Goal: Task Accomplishment & Management: Manage account settings

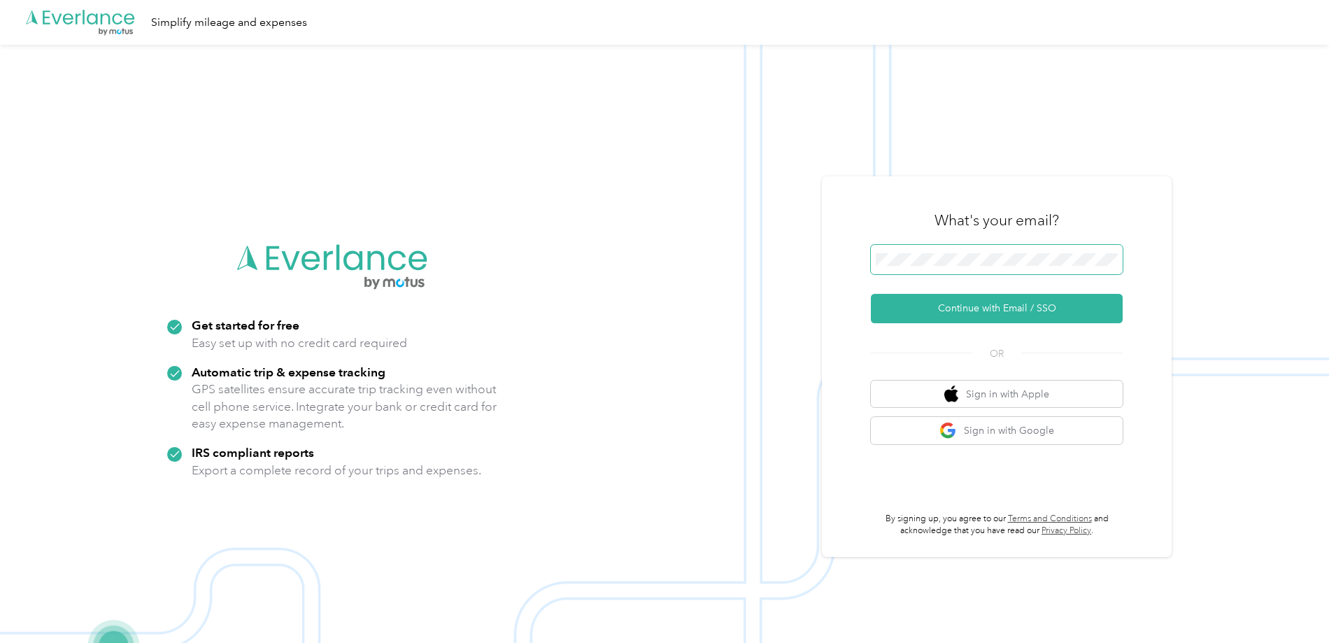
click at [871, 294] on button "Continue with Email / SSO" at bounding box center [997, 308] width 252 height 29
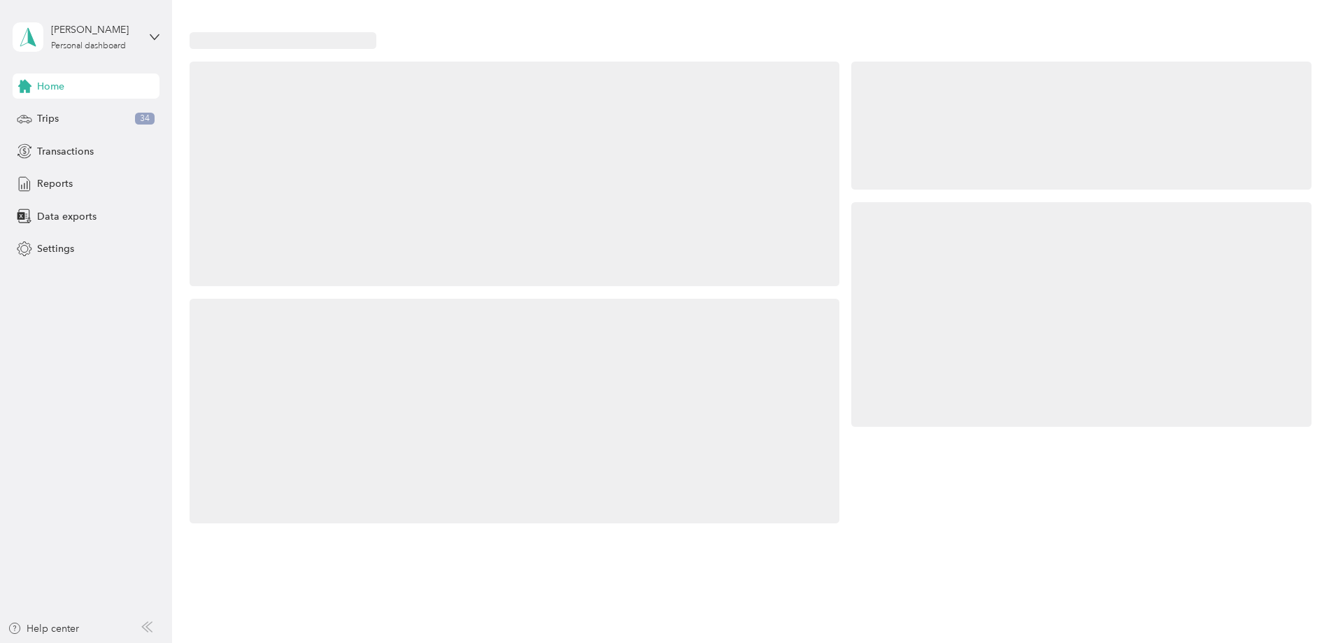
click at [979, 248] on div at bounding box center [1081, 314] width 460 height 225
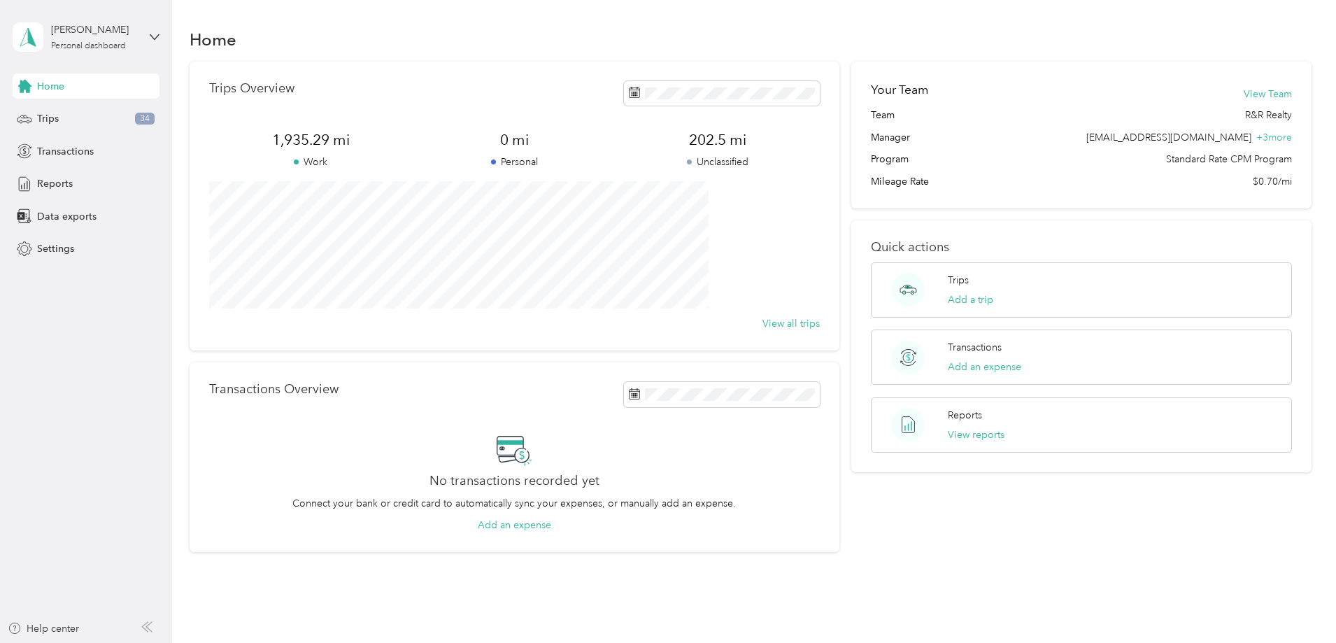
click at [84, 138] on div "Home Trips 34 Transactions Reports Data exports Settings" at bounding box center [86, 167] width 147 height 188
click at [87, 118] on div "Trips 34" at bounding box center [86, 118] width 147 height 25
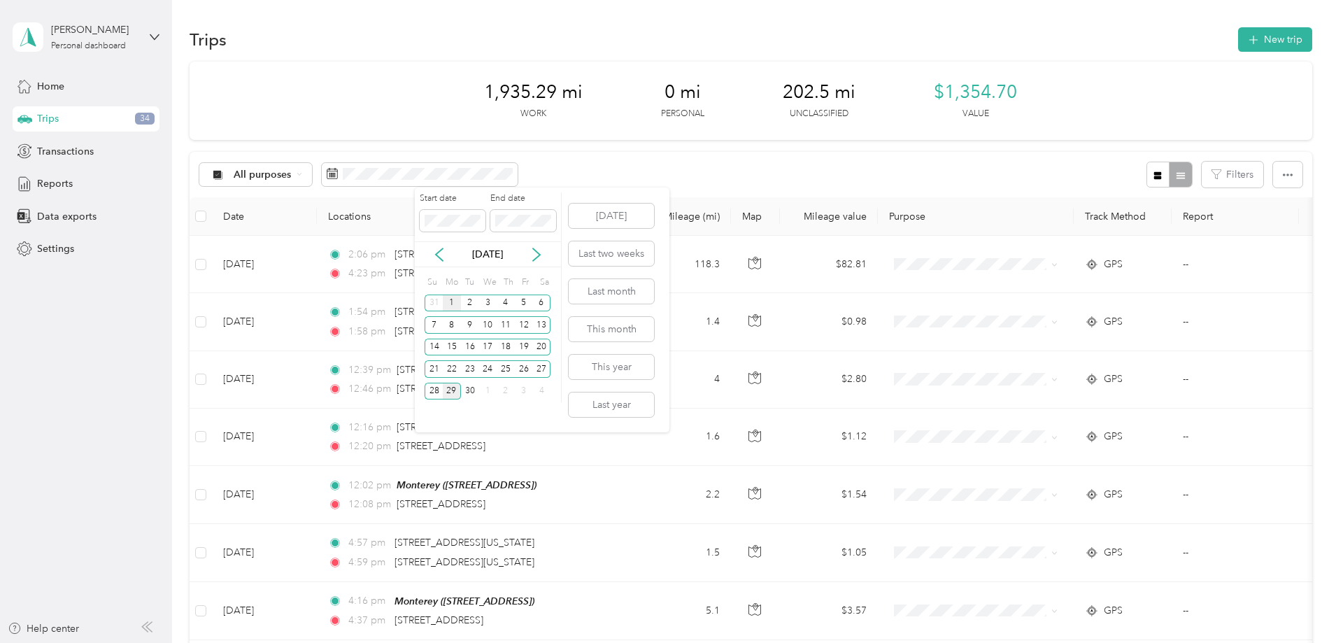
click at [444, 304] on div "1" at bounding box center [452, 303] width 18 height 17
click at [466, 395] on div "30" at bounding box center [470, 391] width 18 height 17
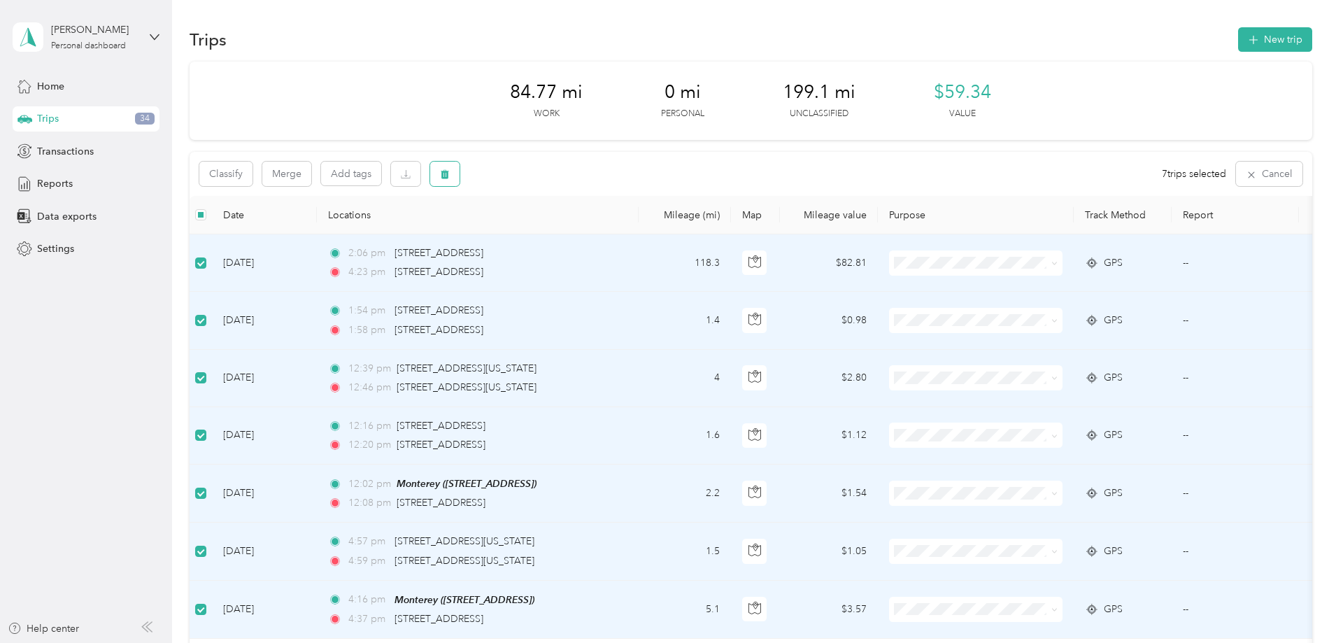
click at [460, 180] on button "button" at bounding box center [444, 174] width 29 height 24
click at [644, 236] on button "Yes" at bounding box center [642, 232] width 27 height 22
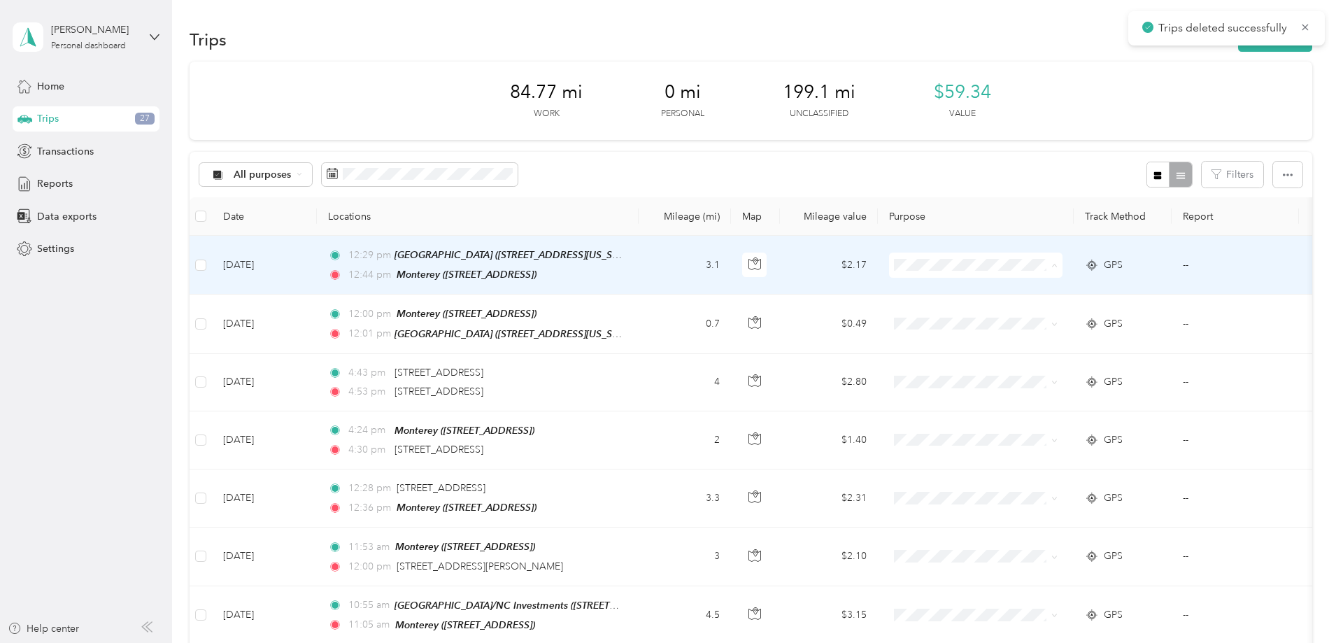
click at [1037, 297] on li "R&R Realty" at bounding box center [1068, 290] width 173 height 24
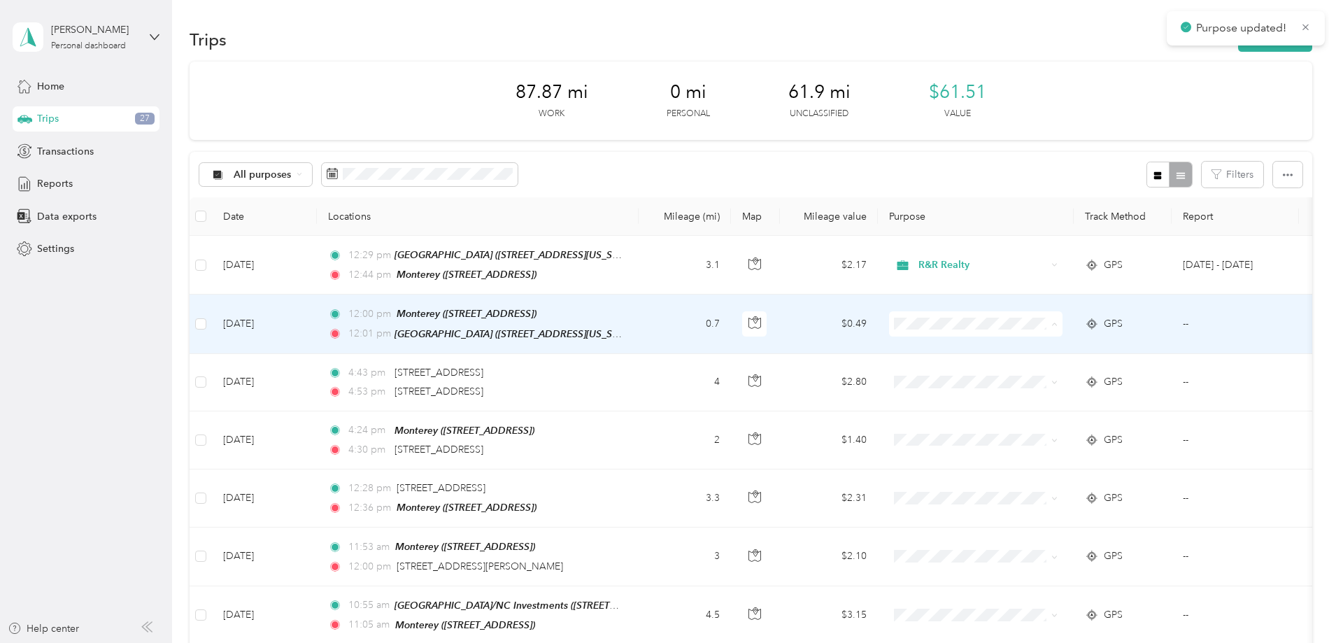
click at [1058, 355] on li "R&R Realty" at bounding box center [1068, 348] width 173 height 24
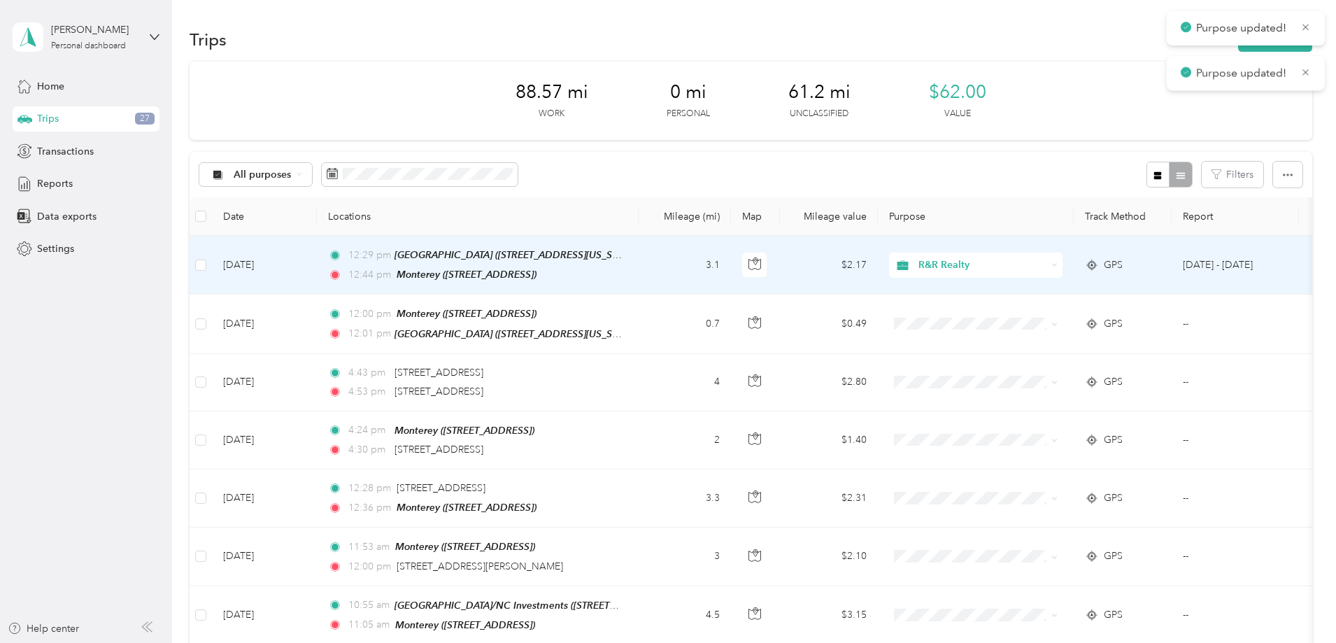
click at [731, 277] on td "3.1" at bounding box center [685, 265] width 92 height 59
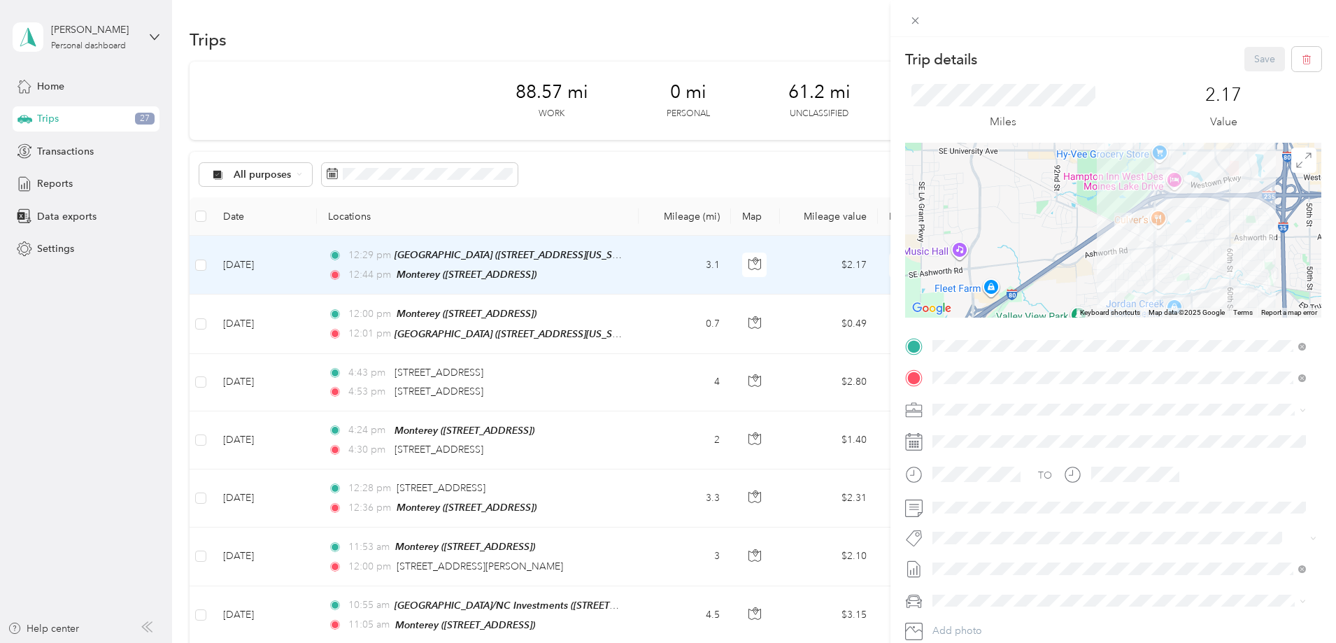
drag, startPoint x: 1192, startPoint y: 178, endPoint x: 1189, endPoint y: 274, distance: 95.2
click at [1189, 274] on div at bounding box center [1113, 230] width 416 height 175
click at [1201, 355] on span at bounding box center [1125, 346] width 394 height 22
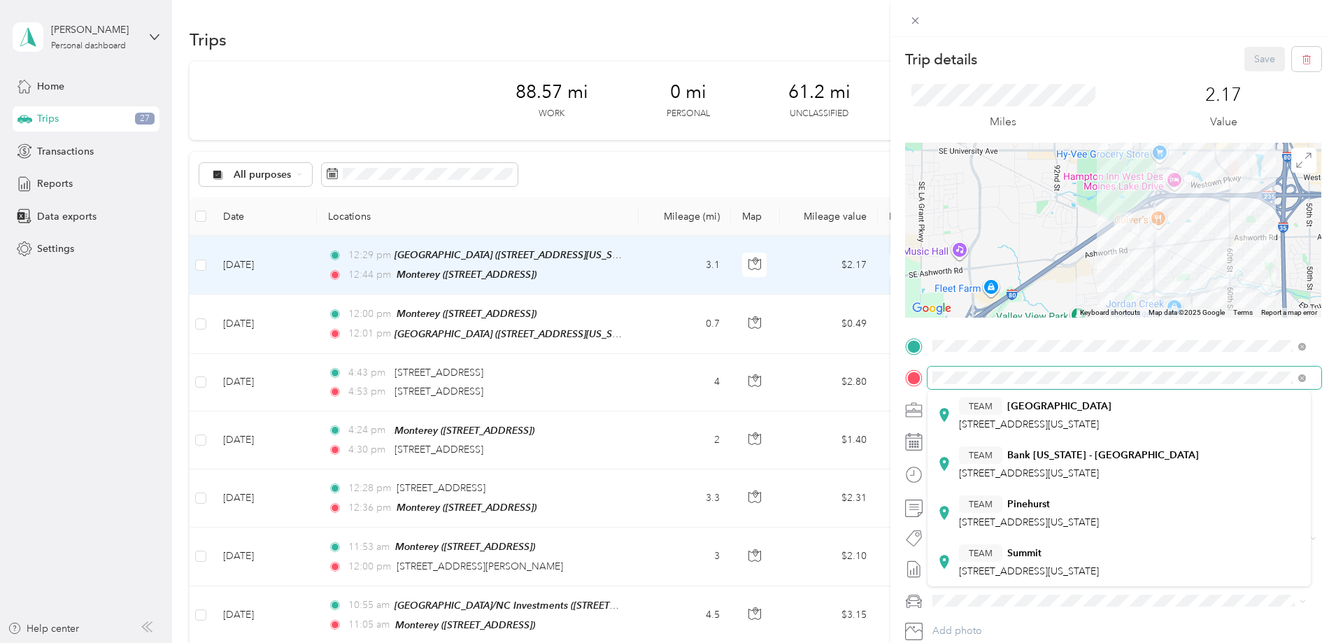
scroll to position [353, 0]
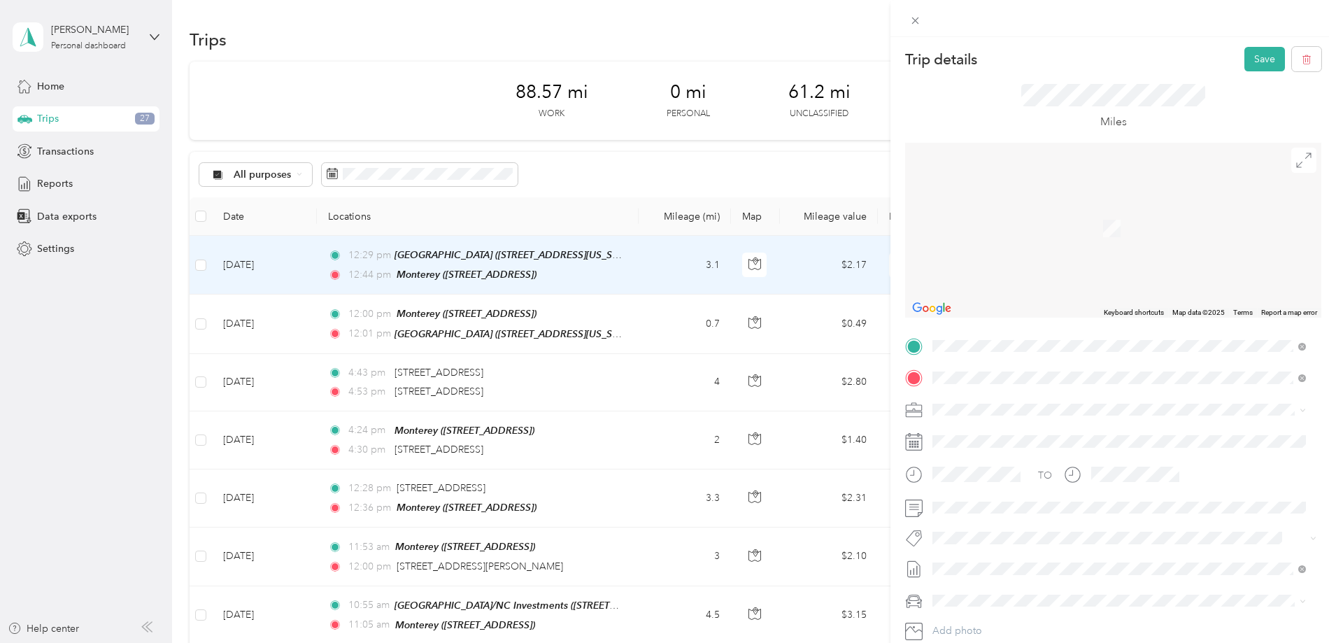
click at [1051, 437] on div "TEAM Monterey" at bounding box center [1005, 435] width 92 height 17
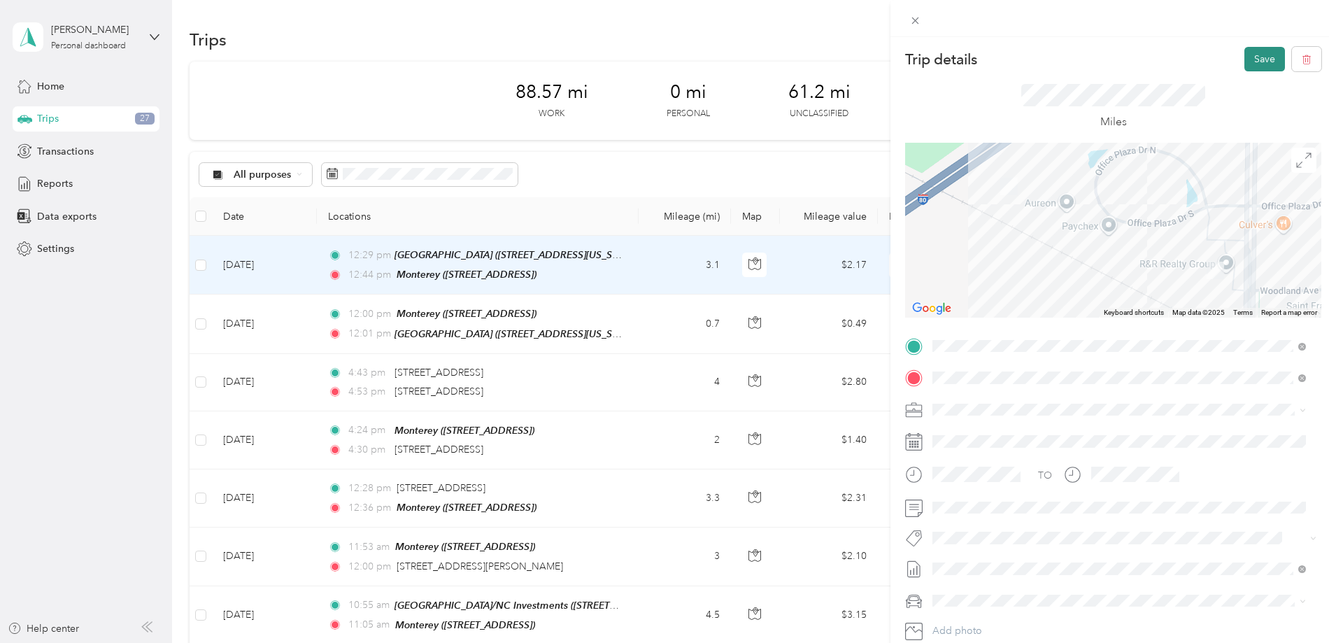
click at [1259, 62] on button "Save" at bounding box center [1265, 59] width 41 height 24
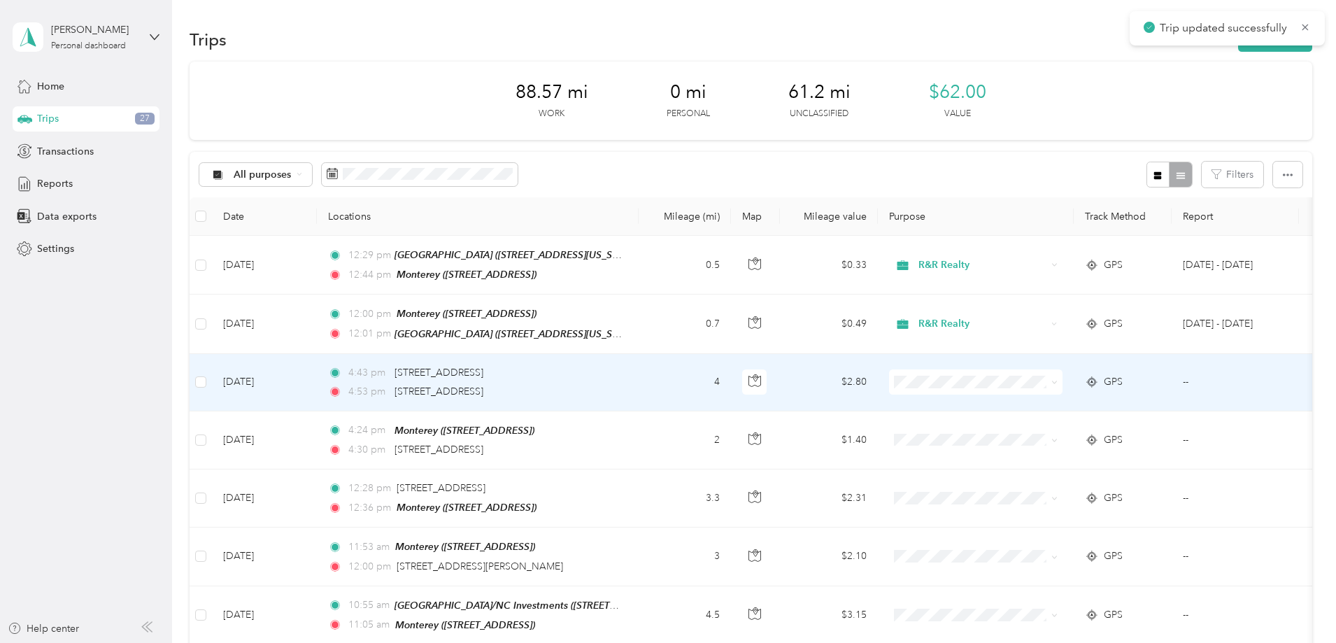
click at [317, 397] on td "[DATE]" at bounding box center [264, 382] width 105 height 57
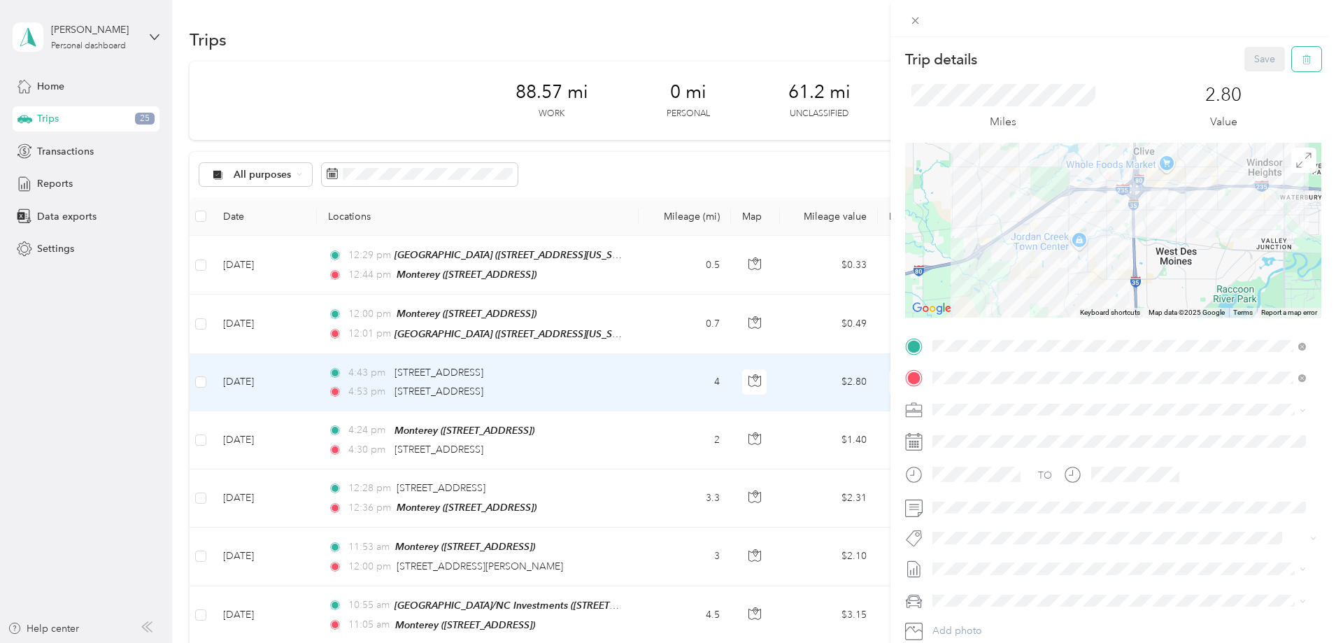
click at [1302, 63] on icon "button" at bounding box center [1307, 60] width 10 height 10
click at [1254, 72] on button "Yes" at bounding box center [1255, 76] width 27 height 22
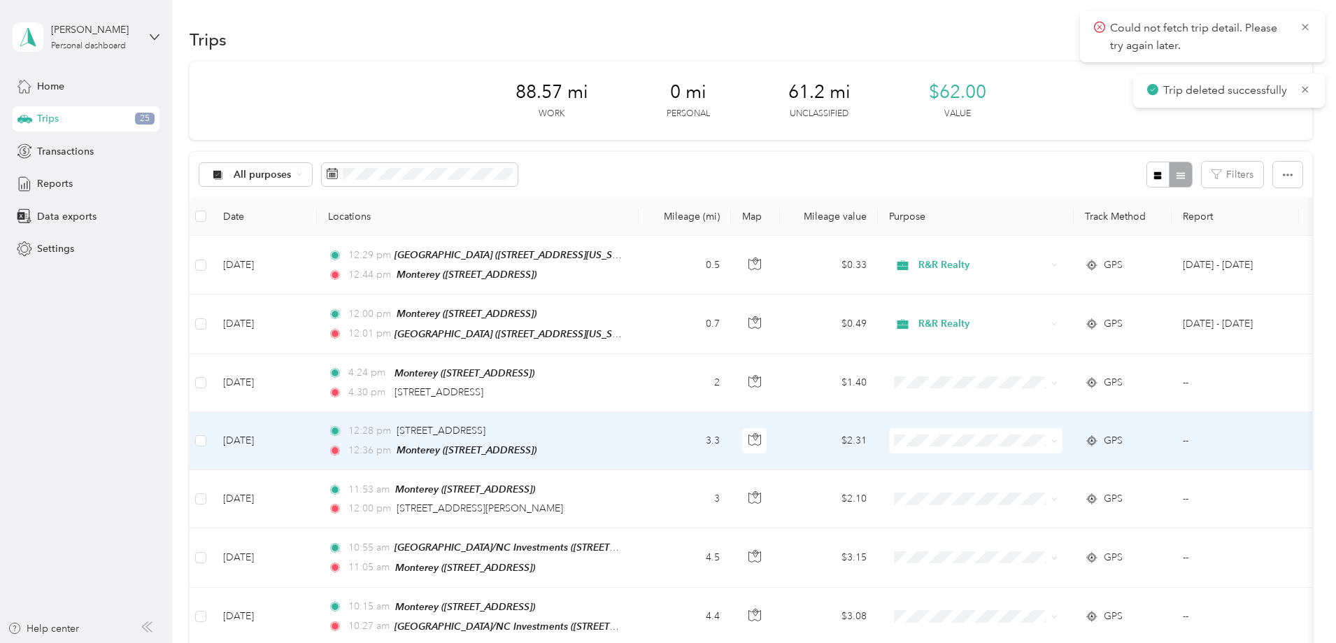
click at [639, 434] on td "12:28 pm 720 S 68th St, West Des Moines, IA 12:36 pm Monterey (7780 Office Plaz…" at bounding box center [478, 441] width 322 height 58
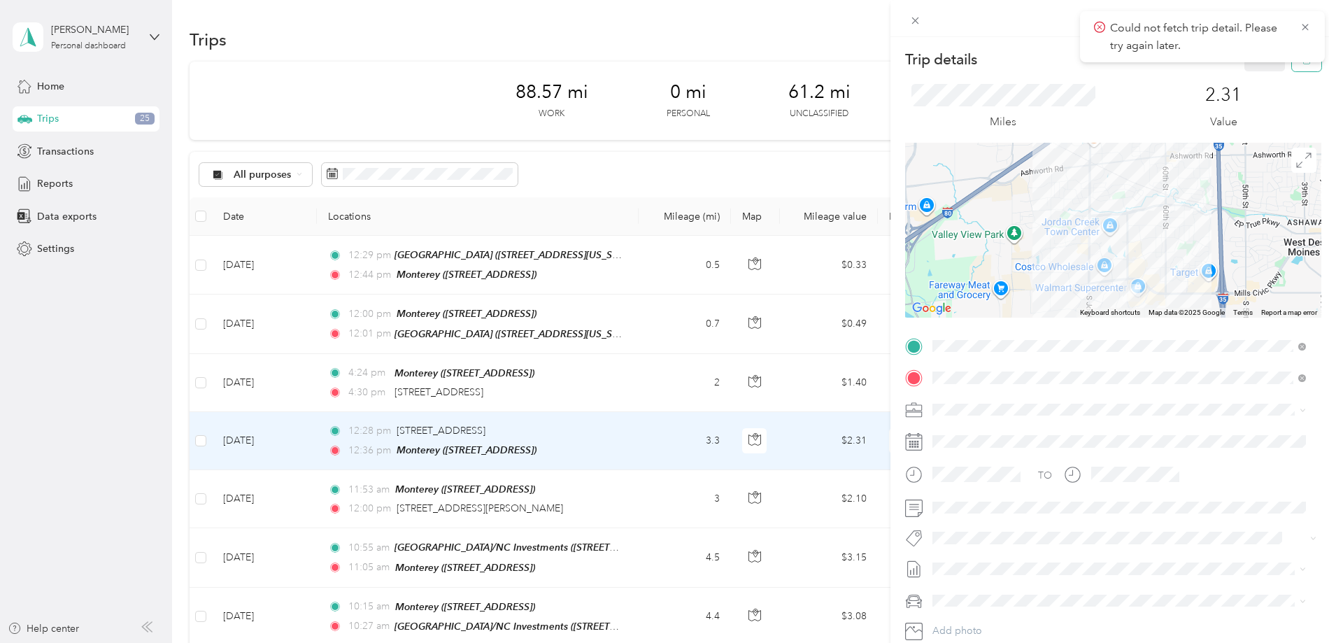
click at [1304, 69] on button "button" at bounding box center [1306, 59] width 29 height 24
click at [1245, 77] on button "Yes" at bounding box center [1255, 76] width 27 height 22
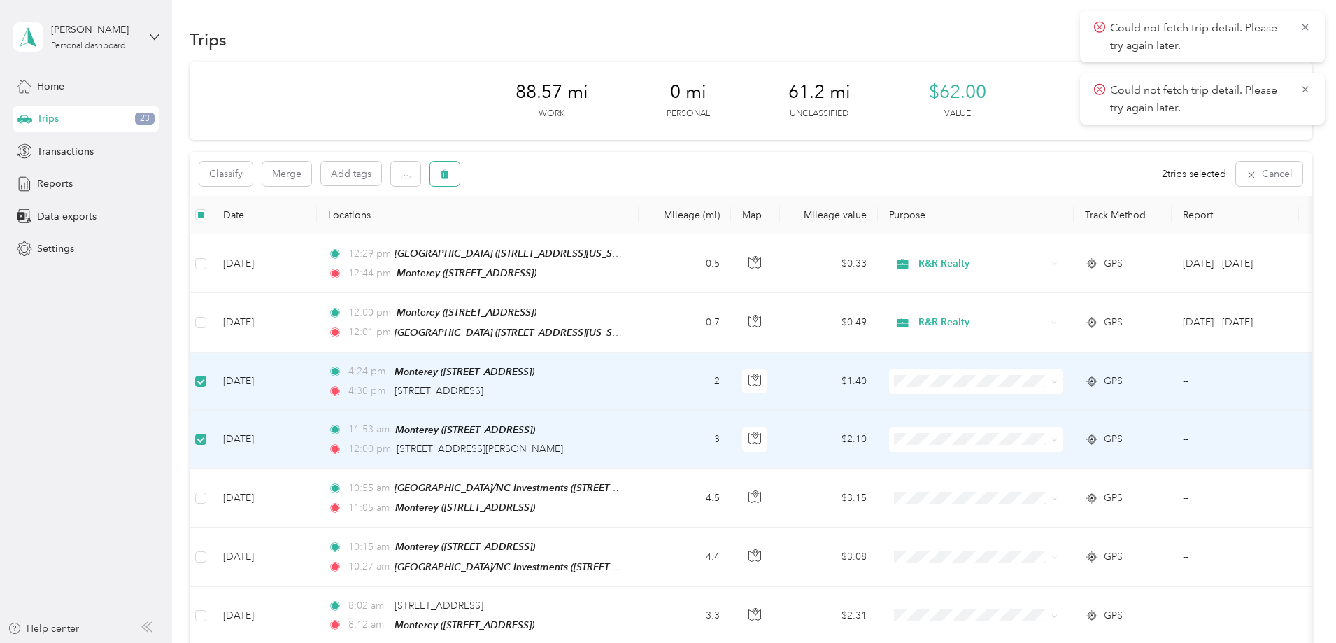
click at [450, 171] on icon "button" at bounding box center [445, 174] width 10 height 10
click at [646, 229] on button "Yes" at bounding box center [642, 232] width 27 height 22
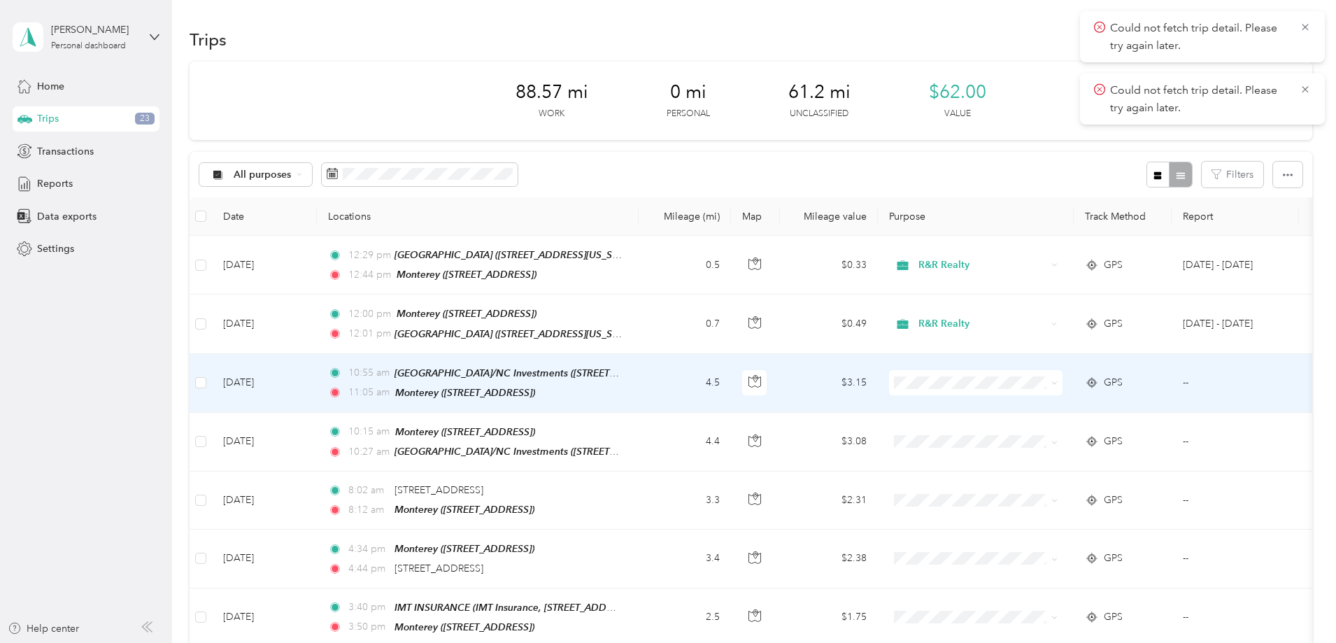
click at [731, 379] on td "4.5" at bounding box center [685, 383] width 92 height 59
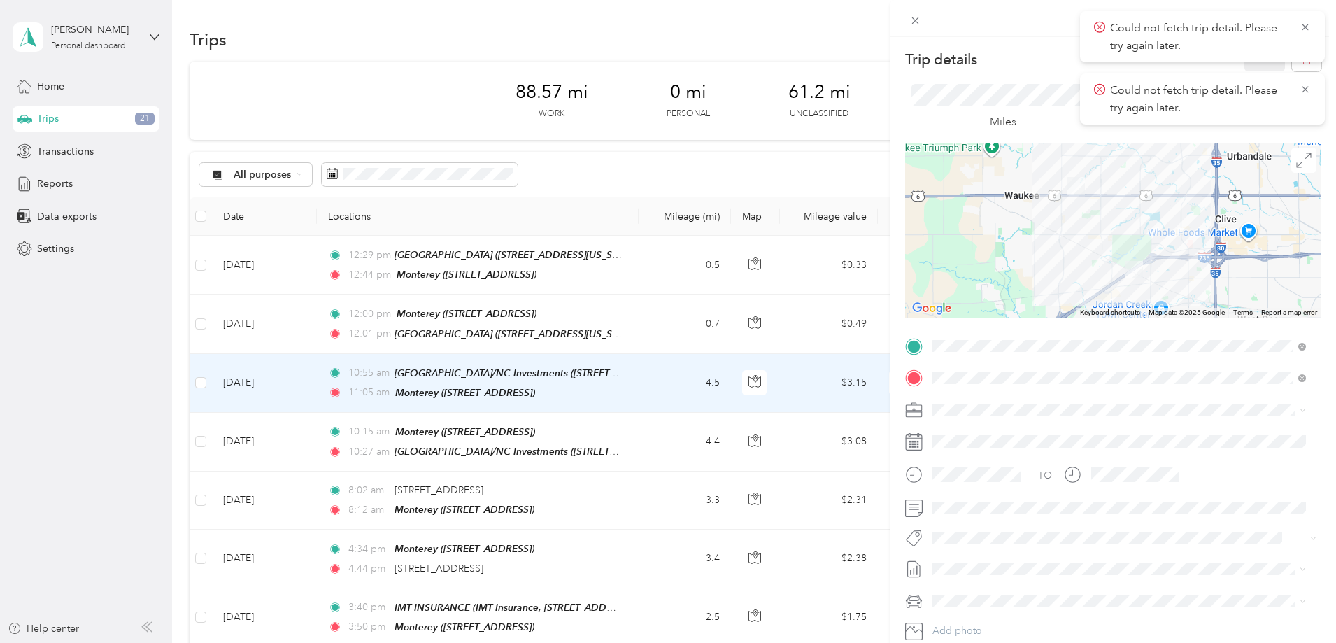
click at [226, 380] on div "Trip details Save This trip cannot be edited because it is either under review,…" at bounding box center [668, 321] width 1336 height 643
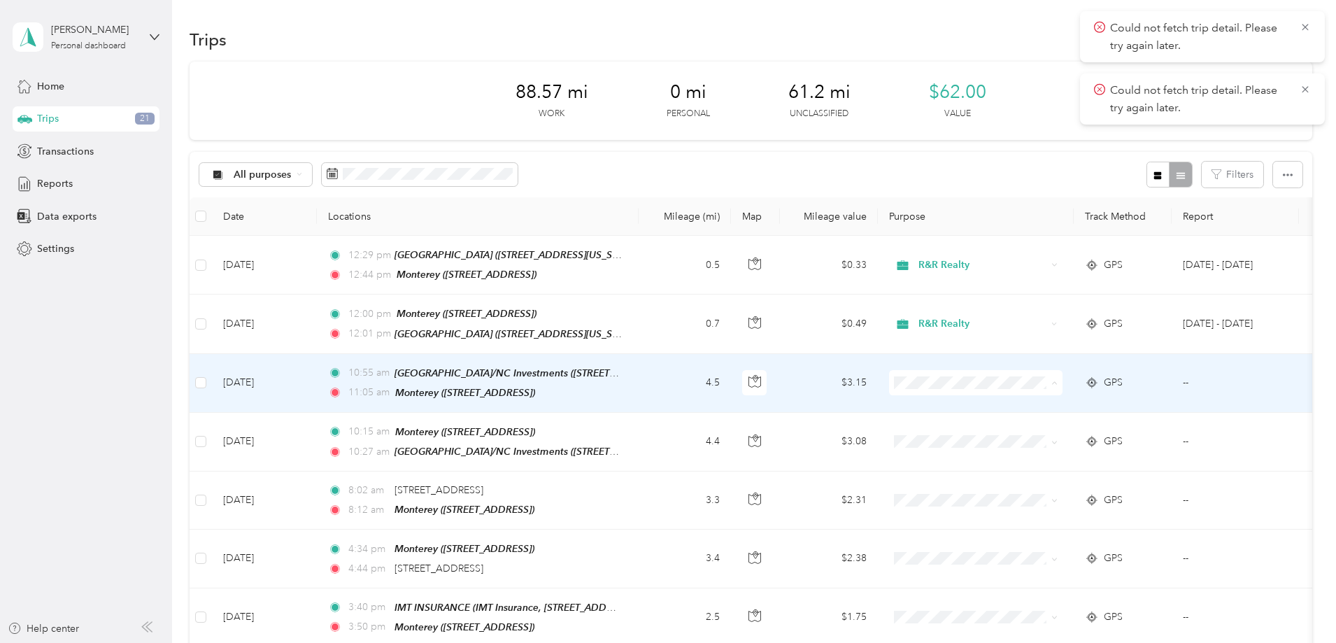
click at [1037, 403] on span "R&R Realty" at bounding box center [1081, 405] width 129 height 15
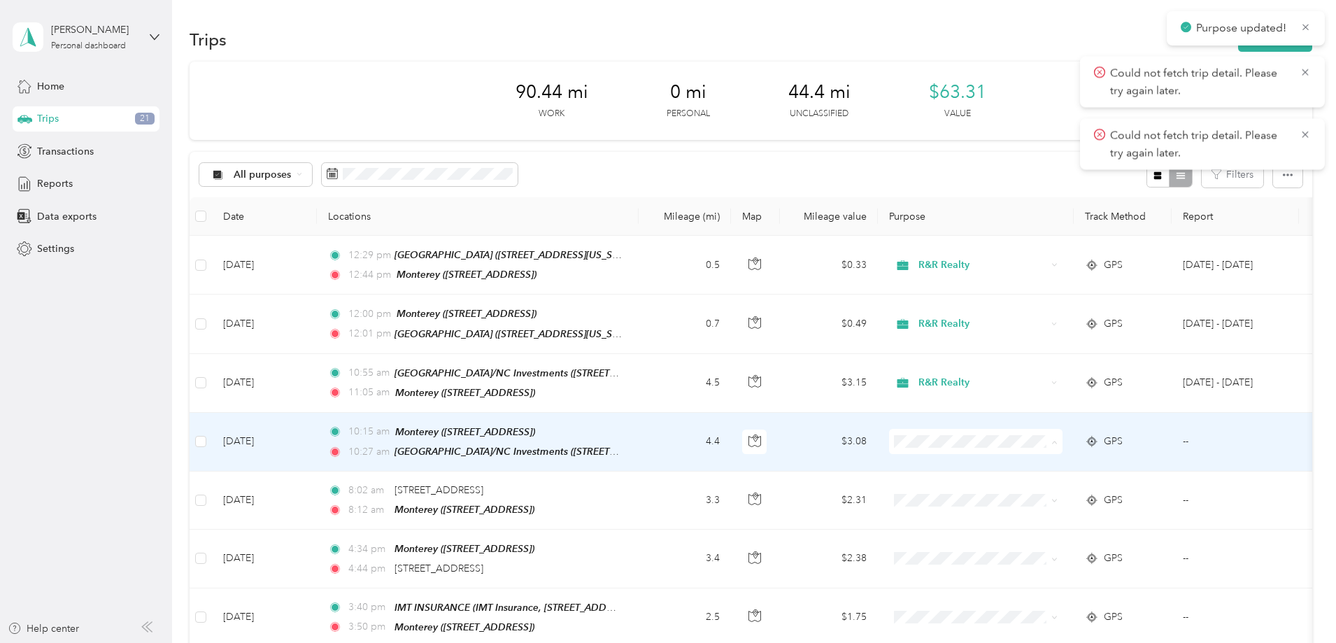
click at [1063, 455] on span "R&R Realty" at bounding box center [1081, 462] width 129 height 15
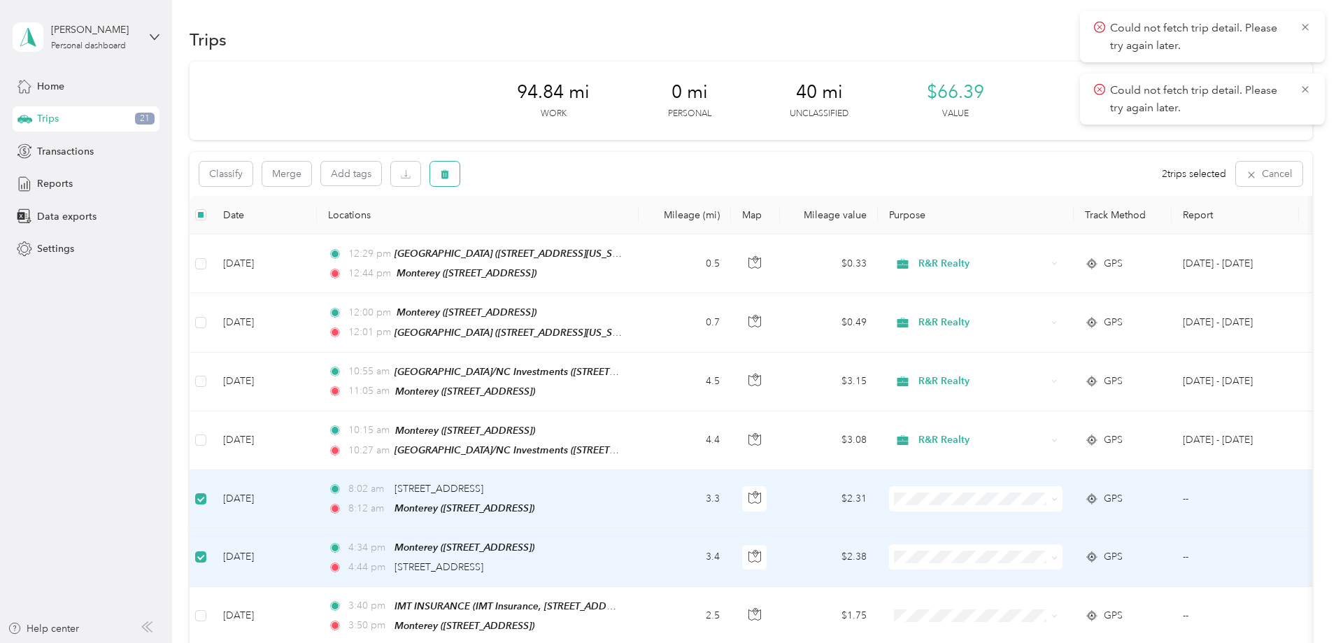
click at [450, 179] on icon "button" at bounding box center [445, 174] width 10 height 10
click at [638, 231] on button "Yes" at bounding box center [642, 232] width 27 height 22
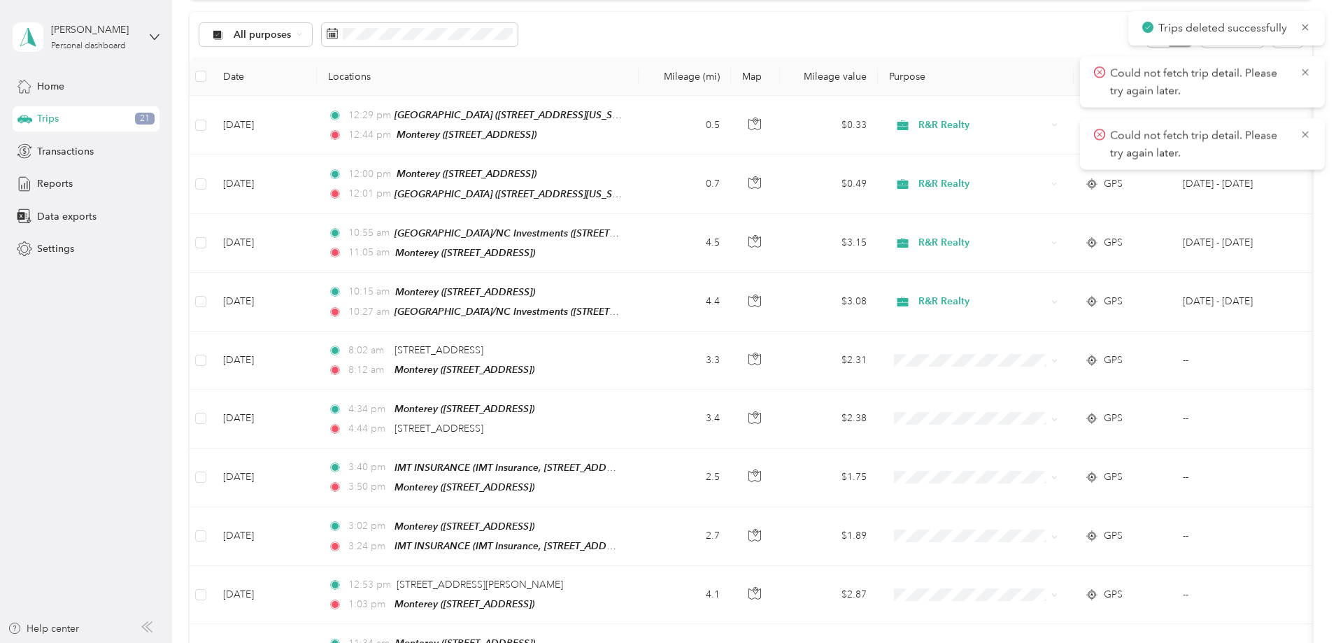
scroll to position [187, 0]
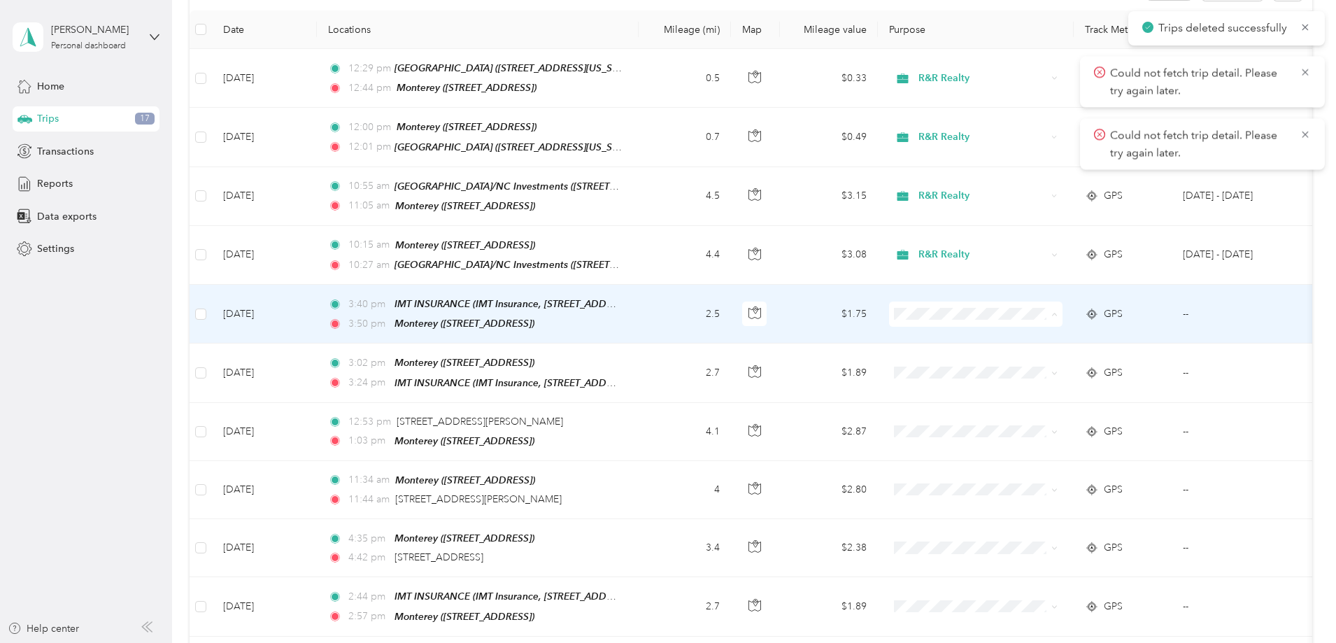
click at [1077, 338] on li "R&R Realty" at bounding box center [1068, 334] width 173 height 24
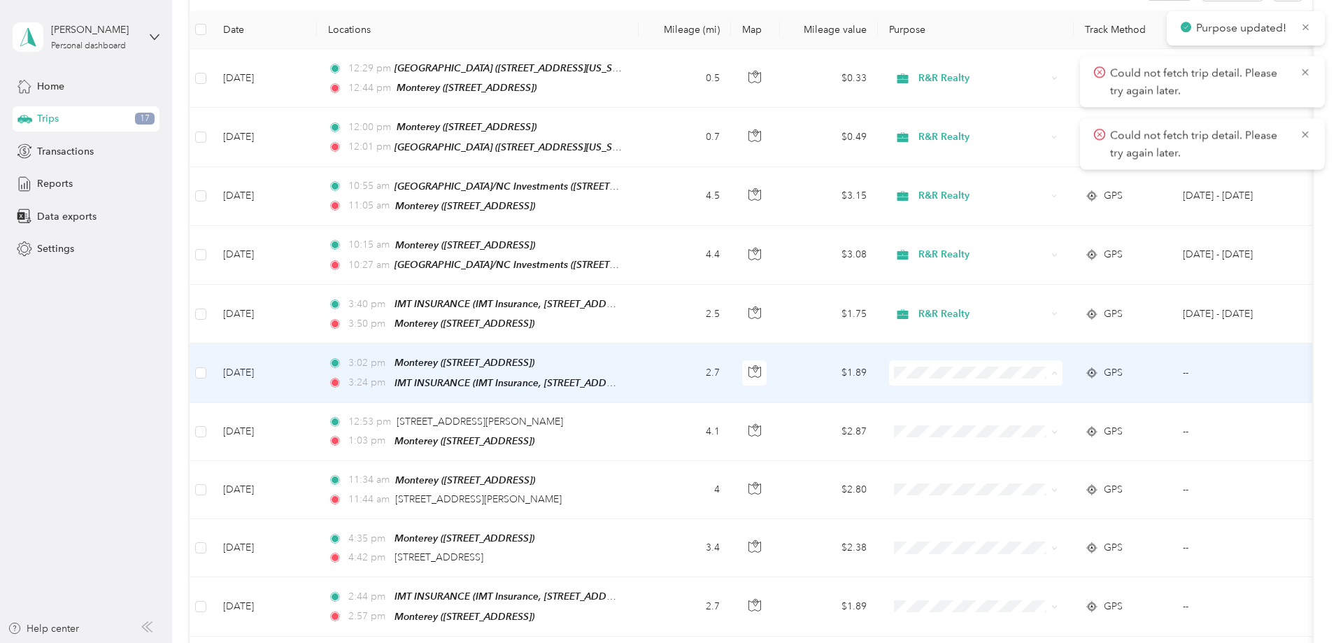
click at [1070, 388] on span "R&R Realty" at bounding box center [1081, 391] width 129 height 15
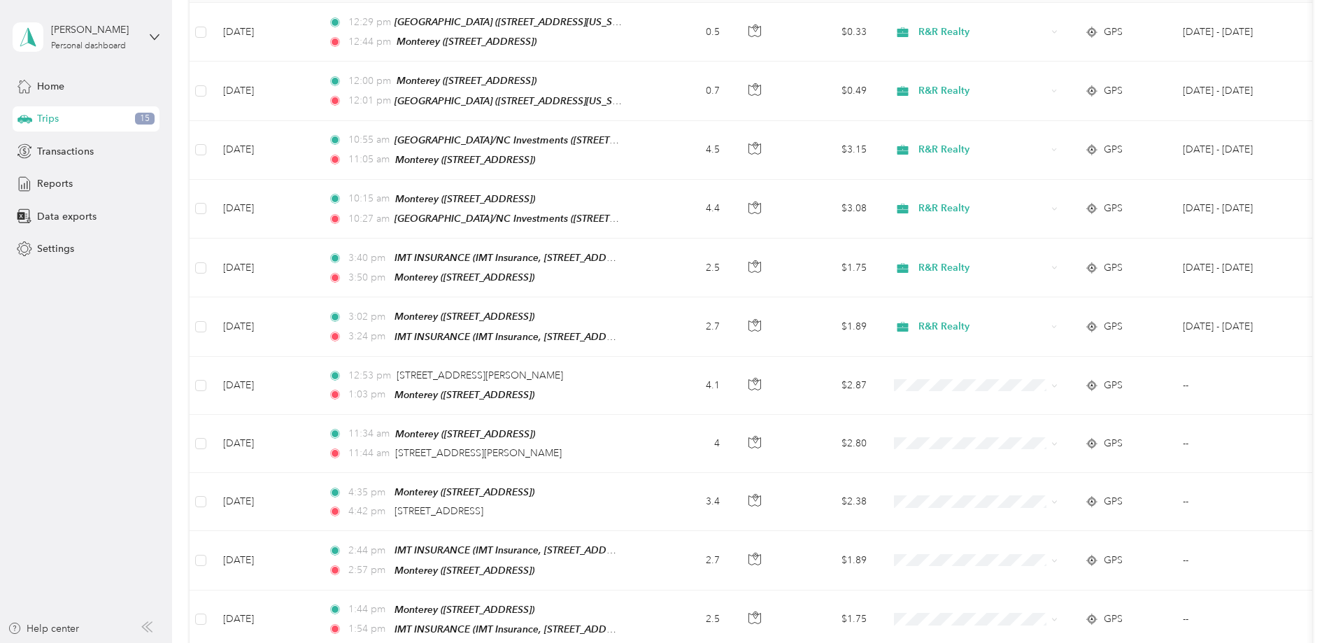
scroll to position [280, 0]
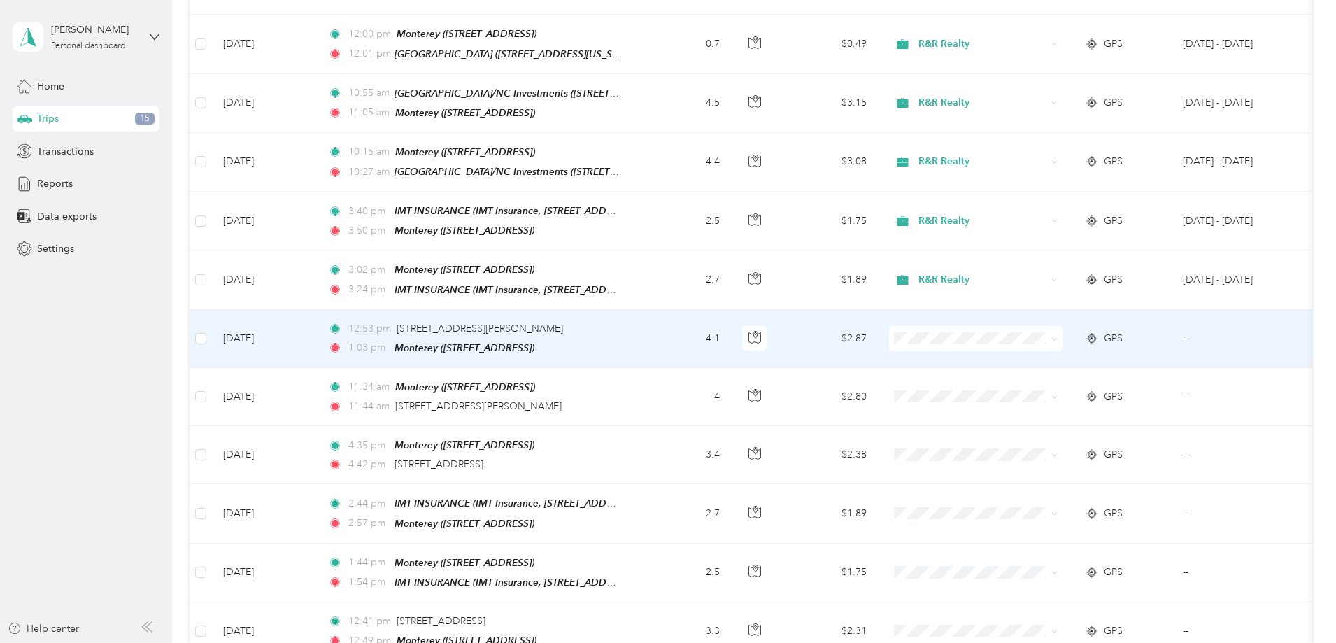
click at [731, 327] on td "4.1" at bounding box center [685, 339] width 92 height 58
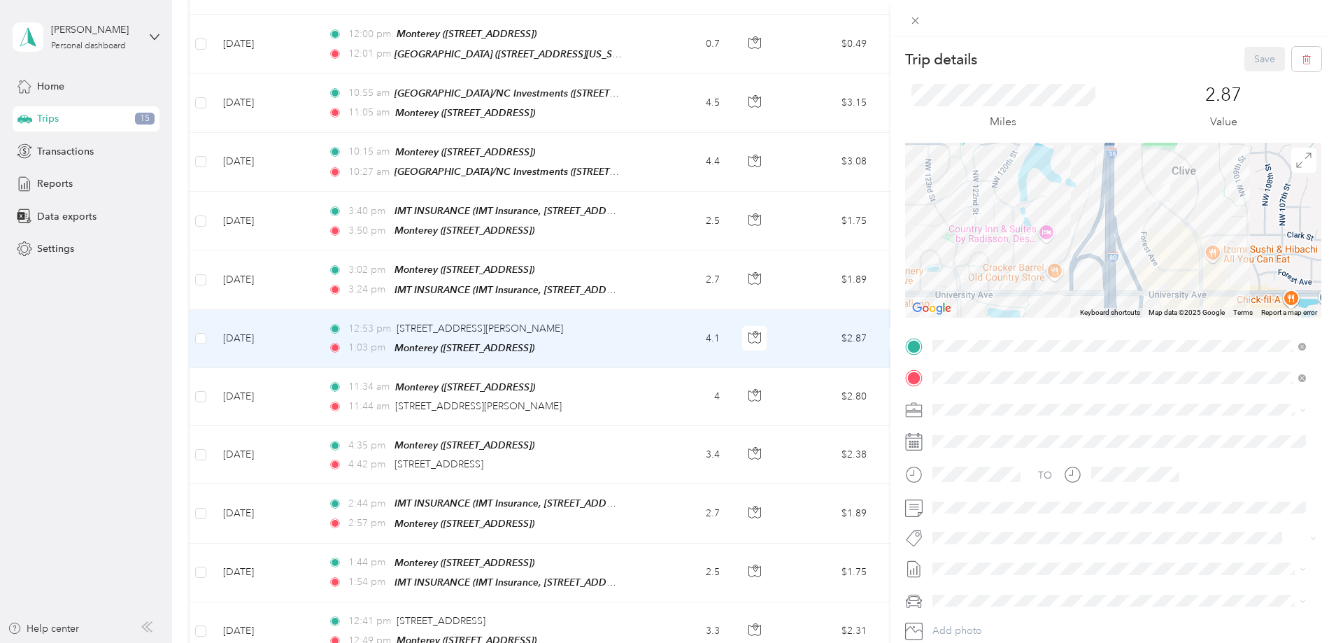
drag, startPoint x: 1231, startPoint y: 178, endPoint x: 1243, endPoint y: 246, distance: 68.3
click at [1243, 246] on div at bounding box center [1113, 230] width 416 height 175
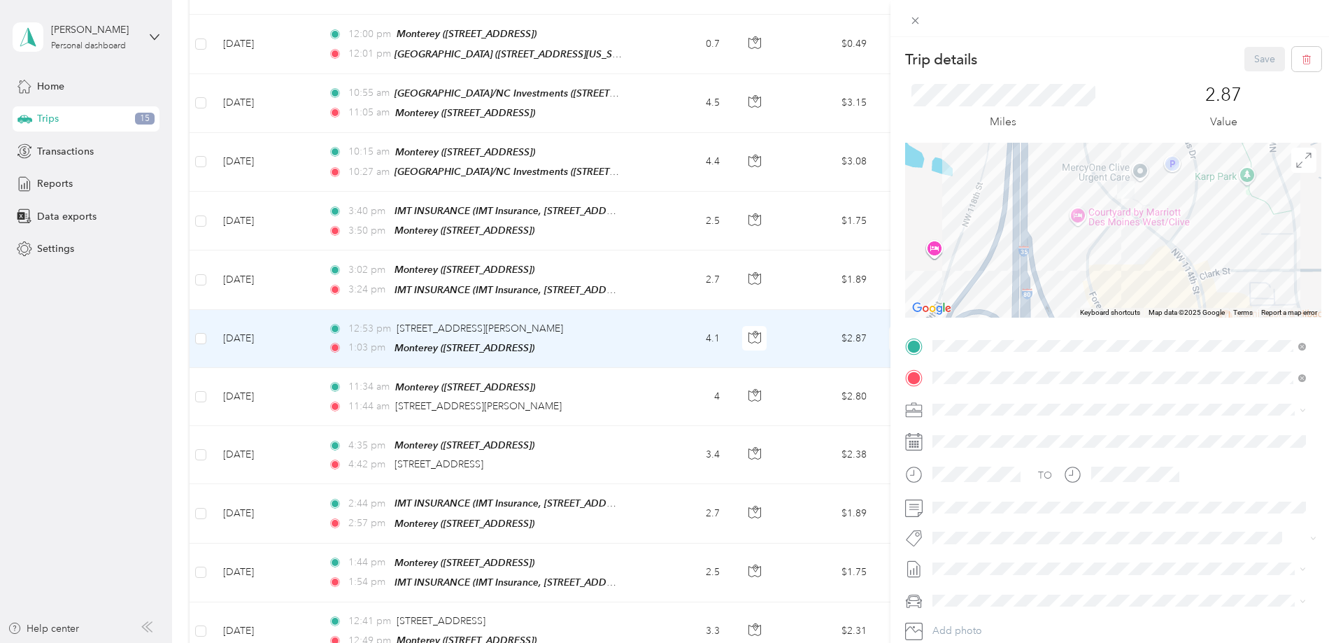
click at [295, 329] on div "Trip details Save This trip cannot be edited because it is either under review,…" at bounding box center [668, 321] width 1336 height 643
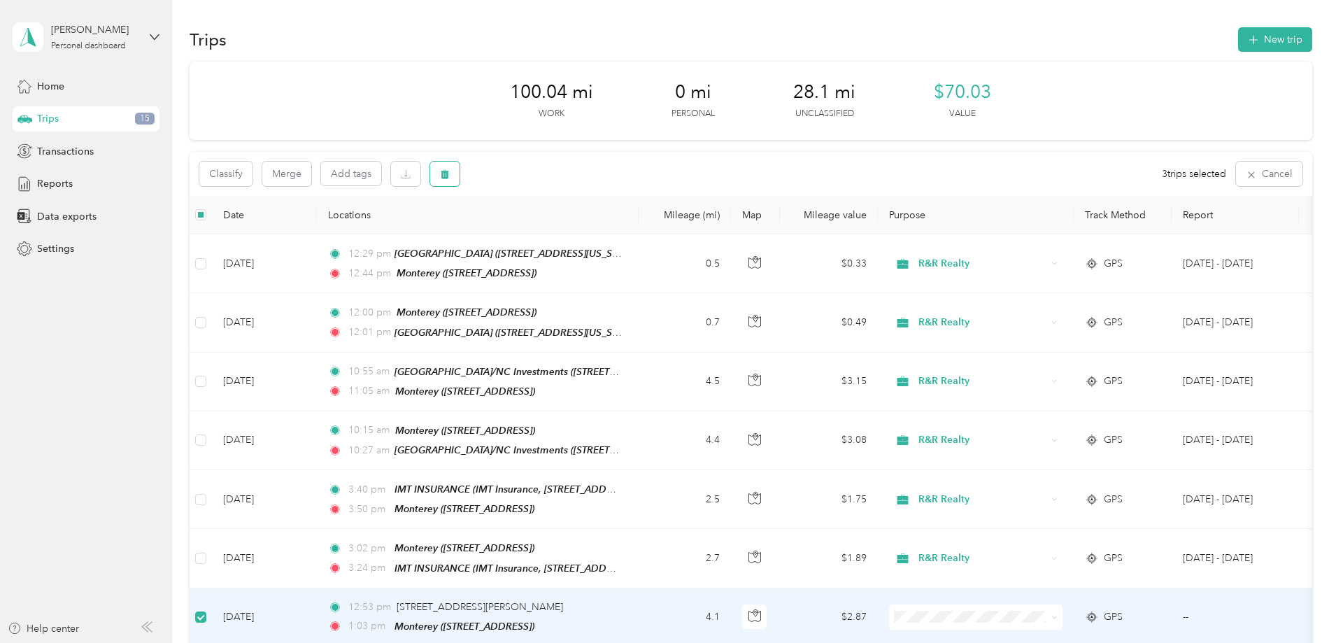
click at [450, 172] on icon "button" at bounding box center [445, 174] width 10 height 10
click at [641, 229] on button "Yes" at bounding box center [642, 232] width 27 height 22
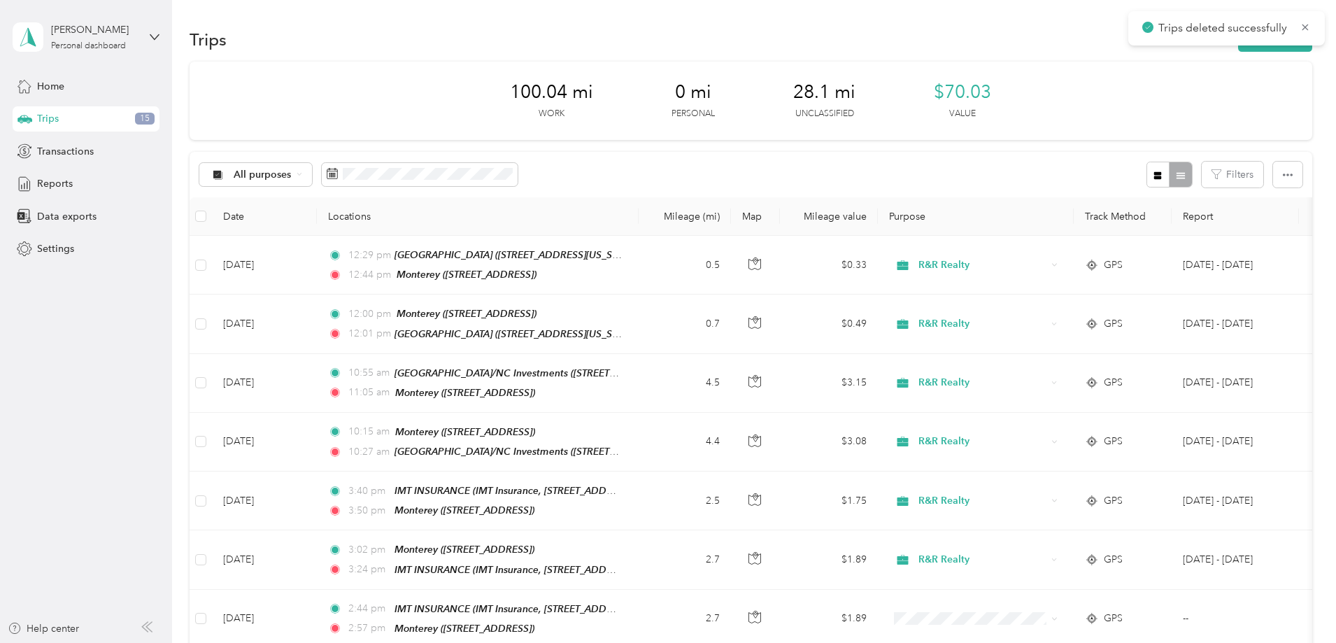
scroll to position [280, 0]
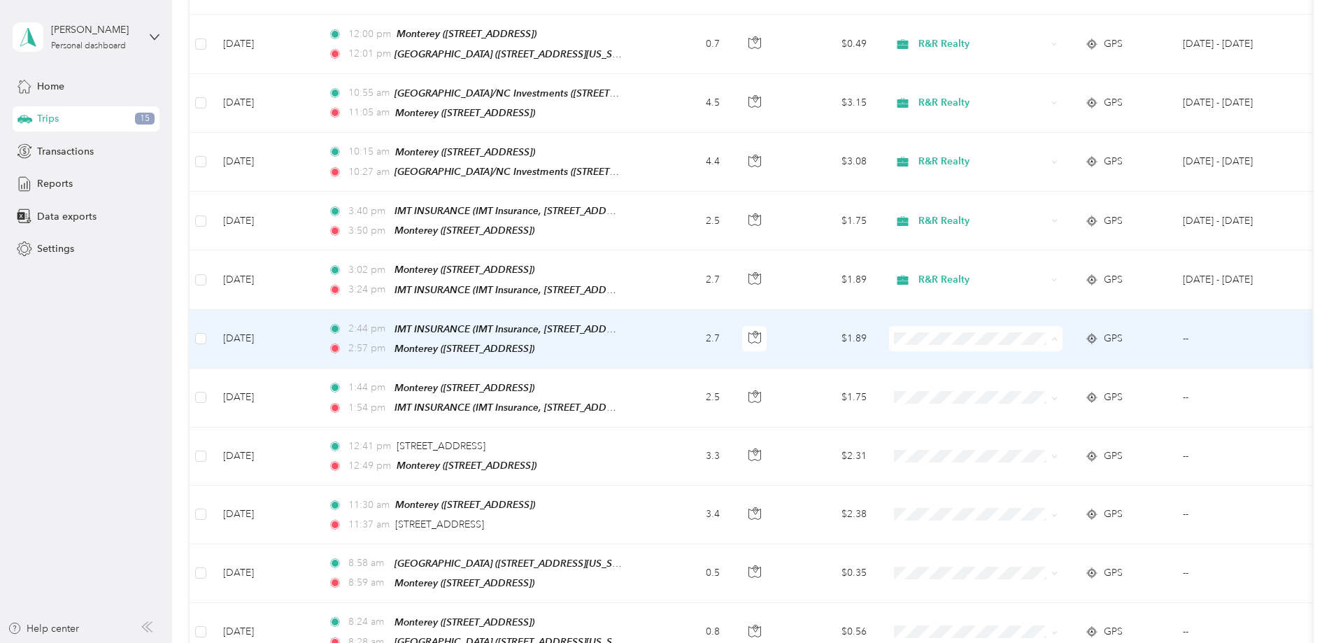
click at [1044, 362] on li "R&R Realty" at bounding box center [1068, 355] width 173 height 24
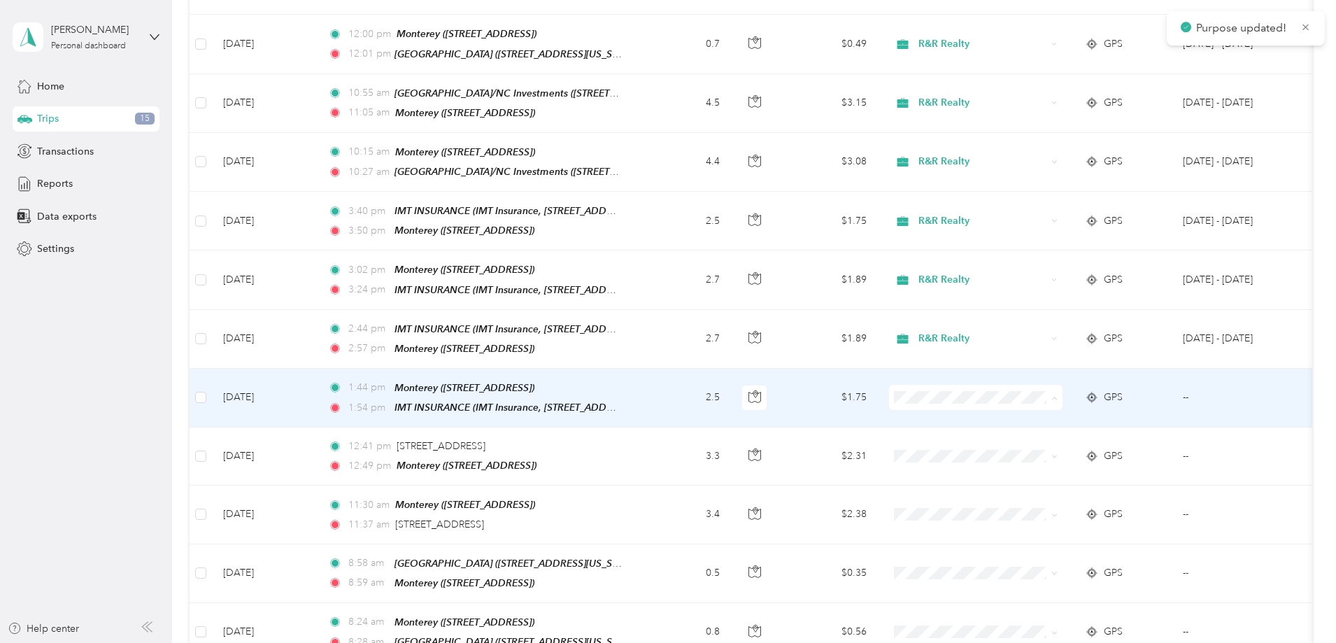
click at [1056, 405] on li "R&R Realty" at bounding box center [1068, 413] width 173 height 24
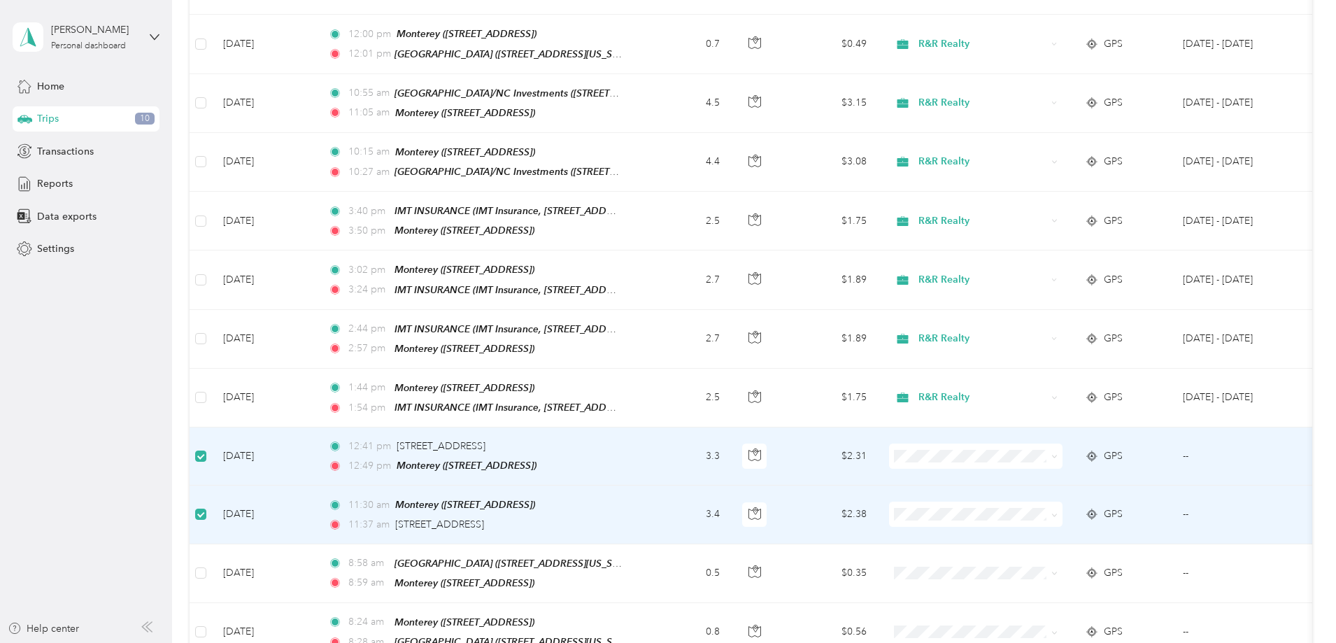
scroll to position [0, 0]
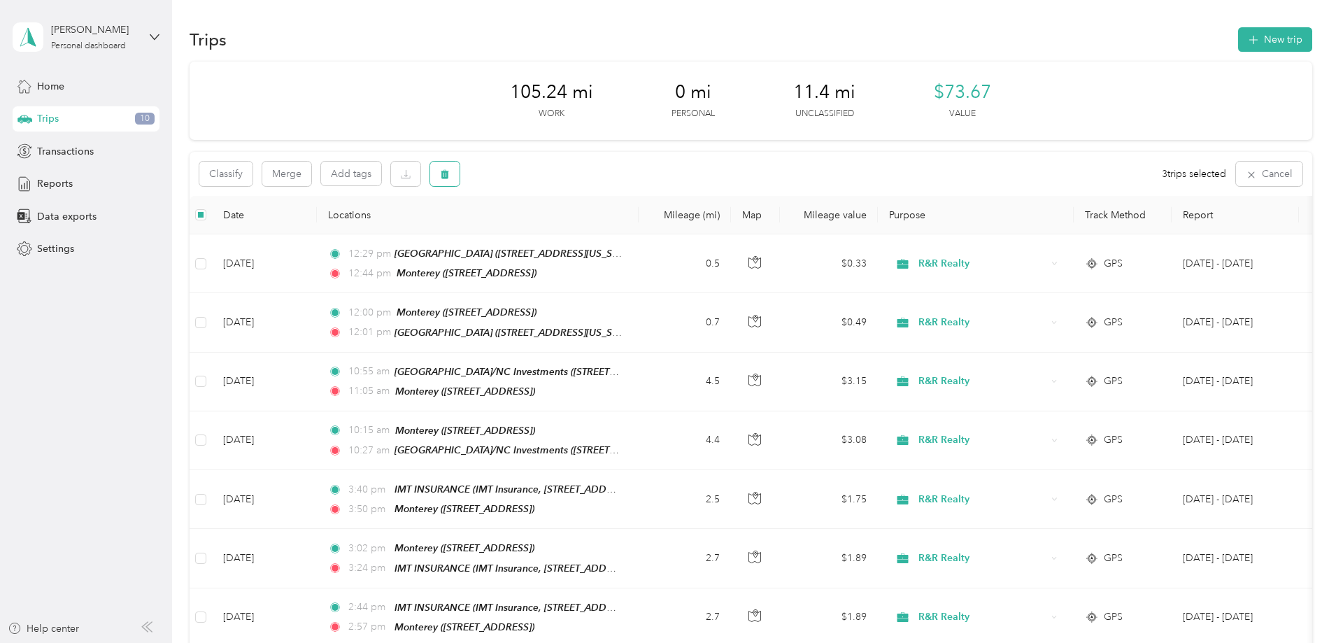
click at [460, 166] on button "button" at bounding box center [444, 174] width 29 height 24
click at [630, 229] on button "Yes" at bounding box center [642, 232] width 27 height 22
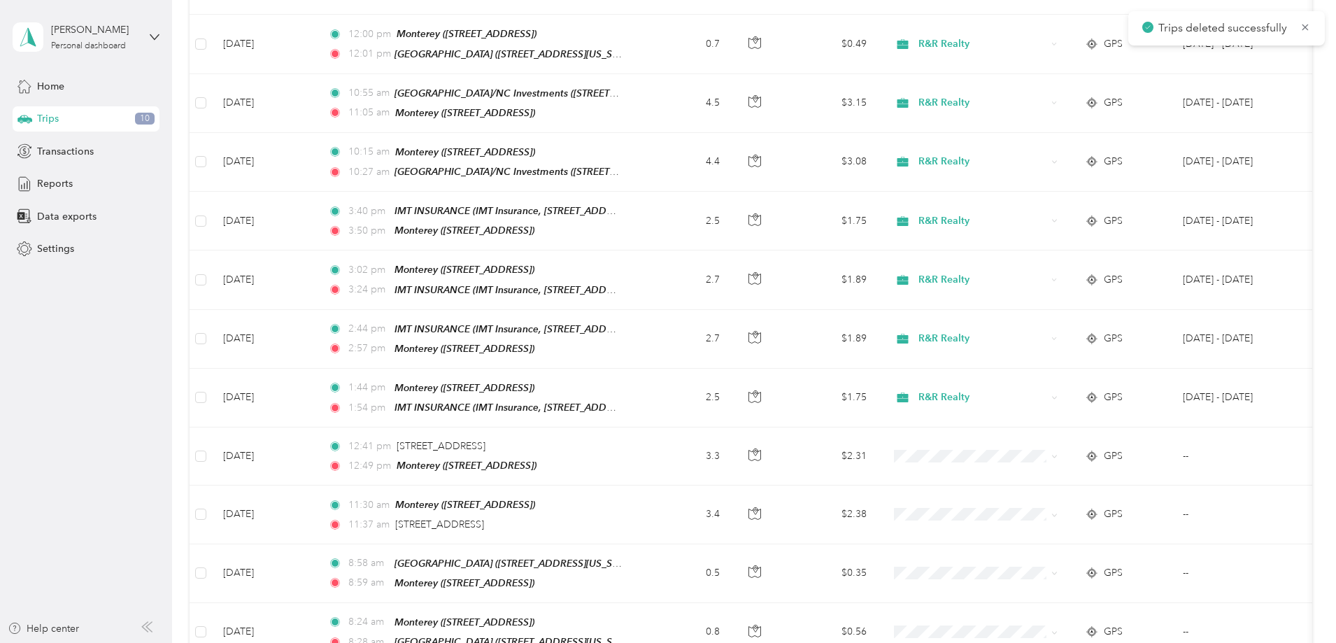
scroll to position [420, 0]
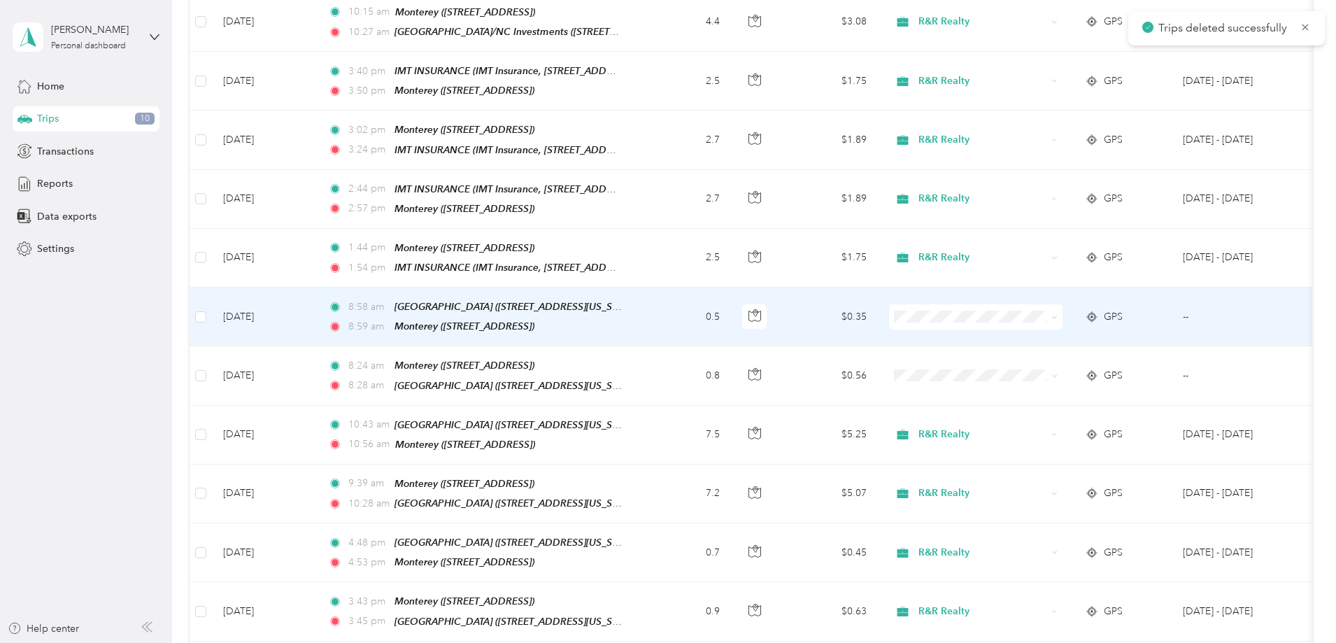
click at [1051, 304] on span at bounding box center [975, 316] width 173 height 25
click at [1065, 335] on li "R&R Realty" at bounding box center [1068, 330] width 173 height 24
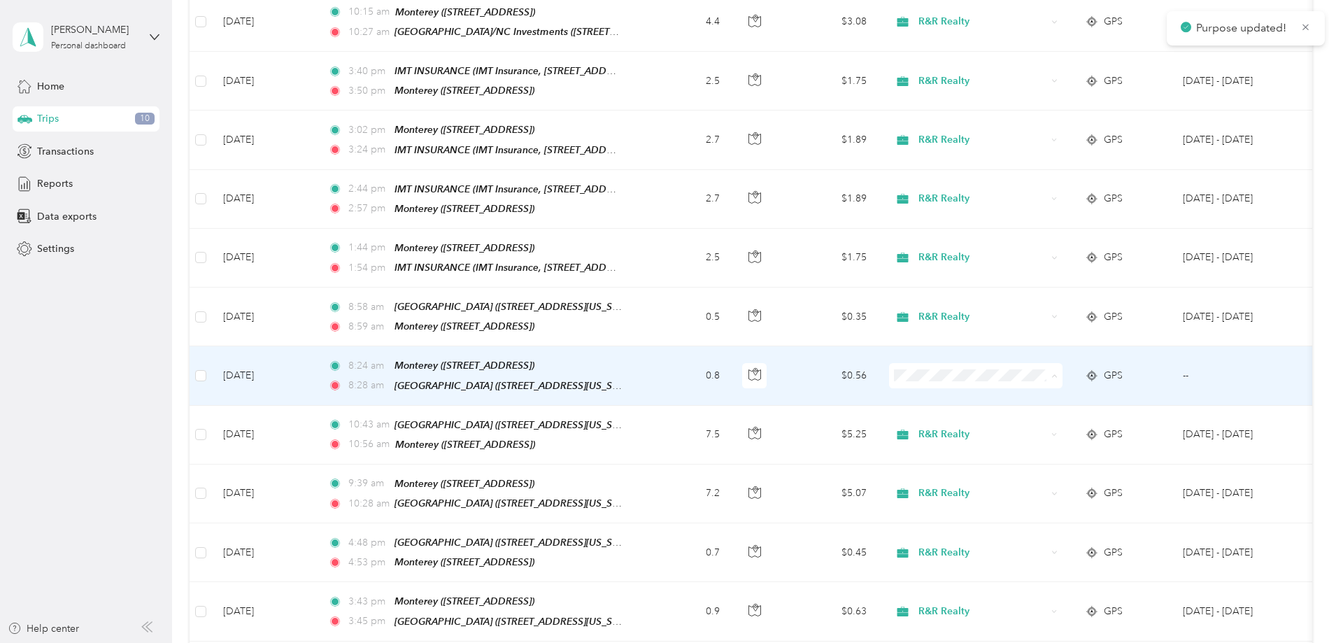
click at [1072, 381] on span "R&R Realty" at bounding box center [1081, 388] width 129 height 15
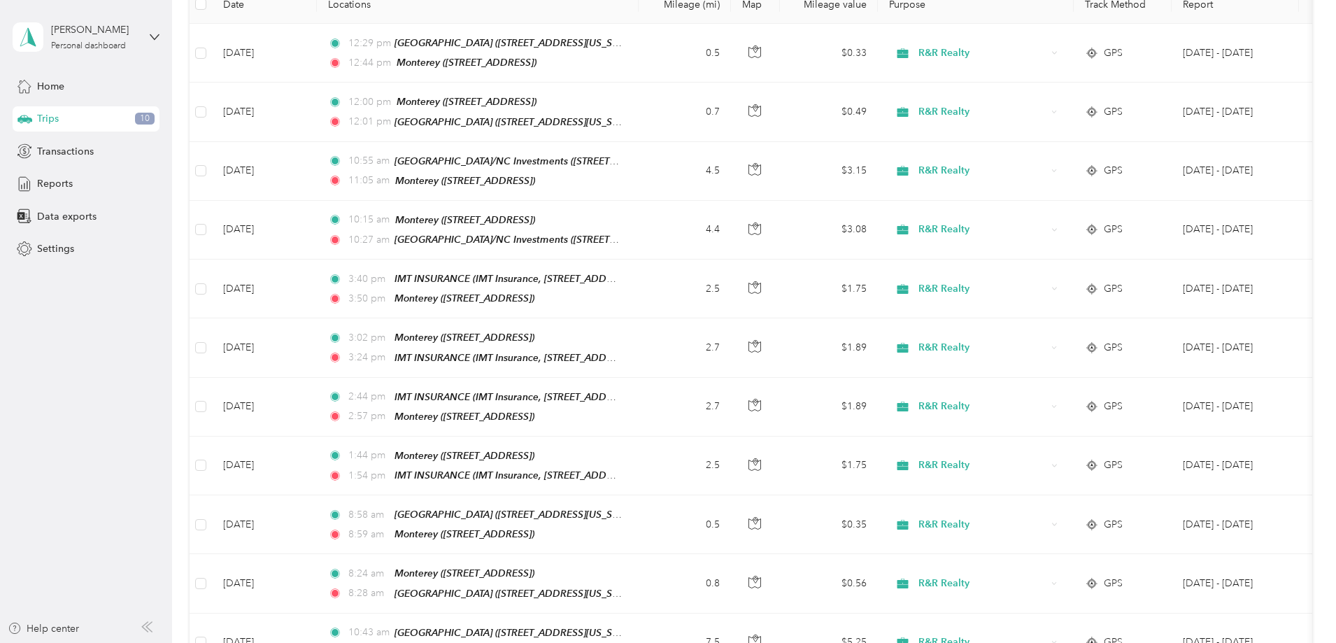
scroll to position [0, 0]
